Goal: Transaction & Acquisition: Purchase product/service

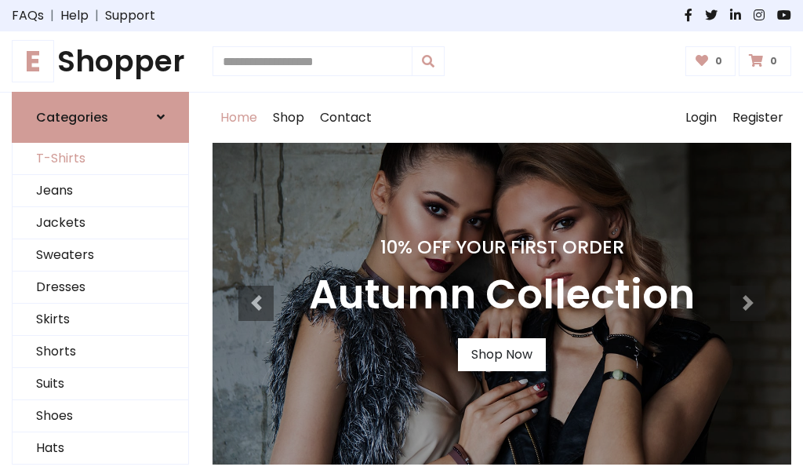
click at [100, 158] on link "T-Shirts" at bounding box center [101, 159] width 176 height 32
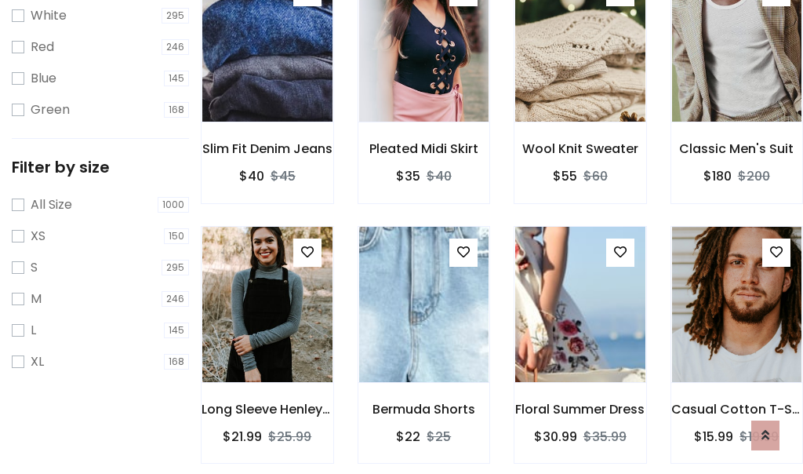
scroll to position [28, 0]
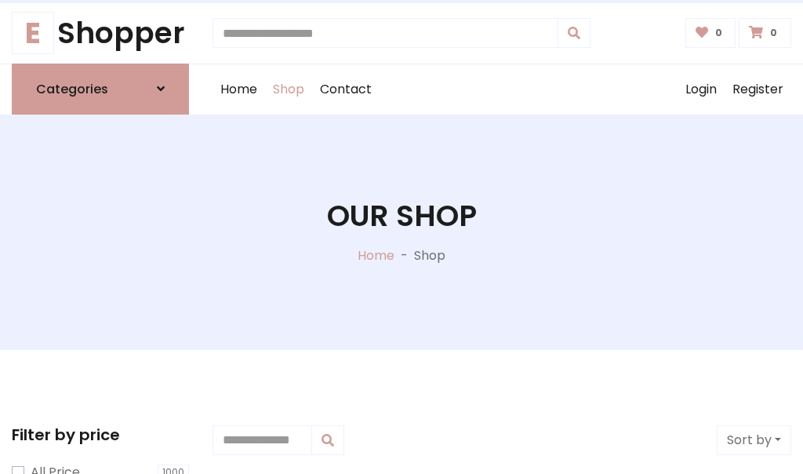
click at [402, 231] on h1 "Our Shop" at bounding box center [402, 215] width 150 height 35
click at [502, 89] on div "Home Shop Contact Log out Login Register" at bounding box center [502, 89] width 579 height 50
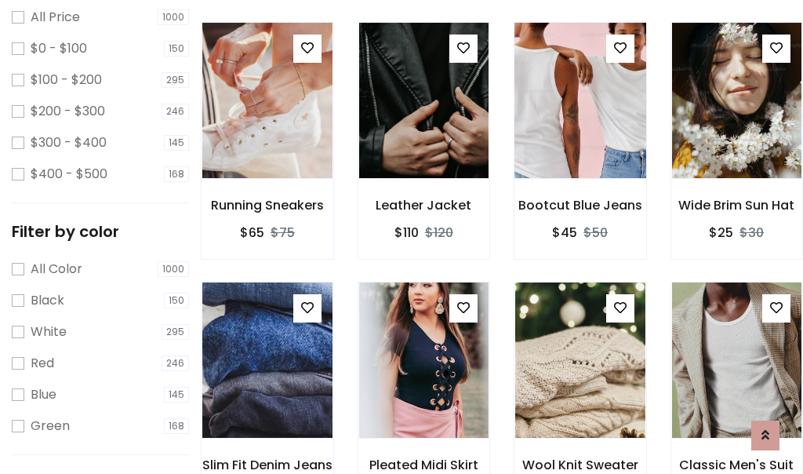
click at [580, 129] on img at bounding box center [580, 100] width 156 height 376
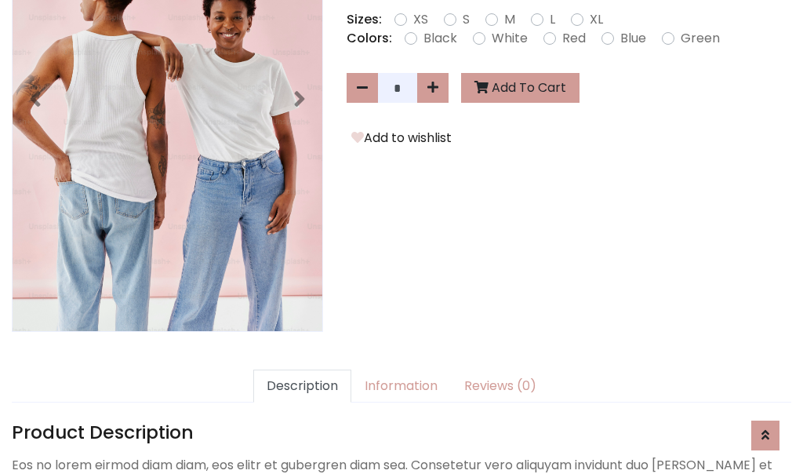
scroll to position [384, 0]
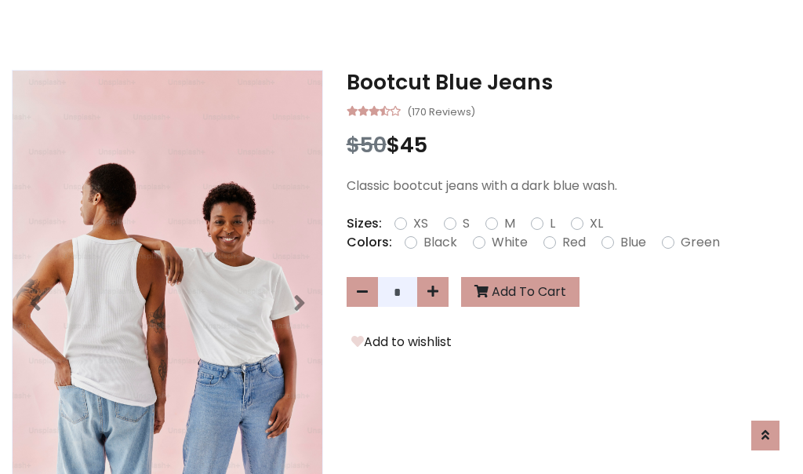
click at [569, 82] on h3 "Bootcut Blue Jeans" at bounding box center [569, 82] width 445 height 25
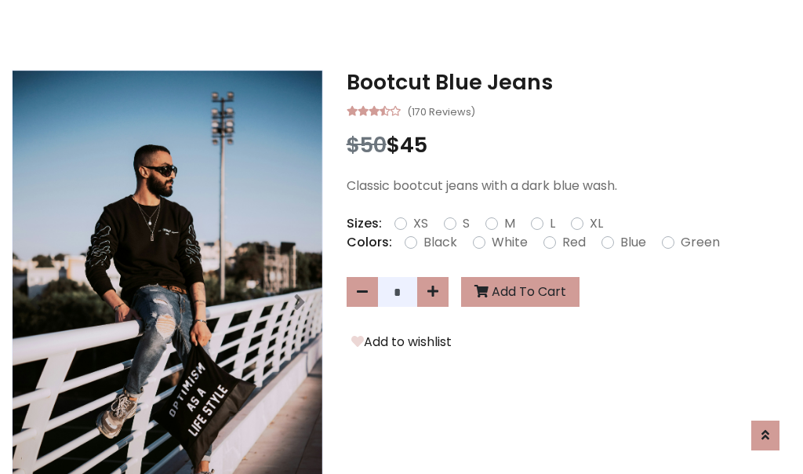
click at [569, 82] on h3 "Bootcut Blue Jeans" at bounding box center [569, 82] width 445 height 25
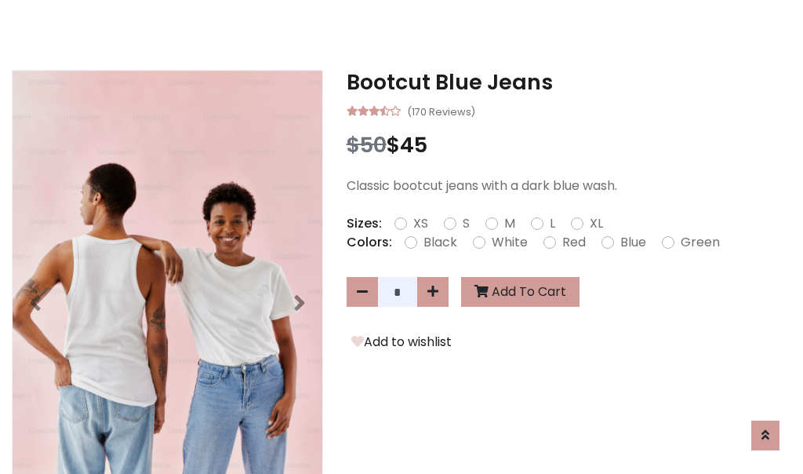
click at [569, 82] on h3 "Bootcut Blue Jeans" at bounding box center [569, 82] width 445 height 25
